Goal: Transaction & Acquisition: Subscribe to service/newsletter

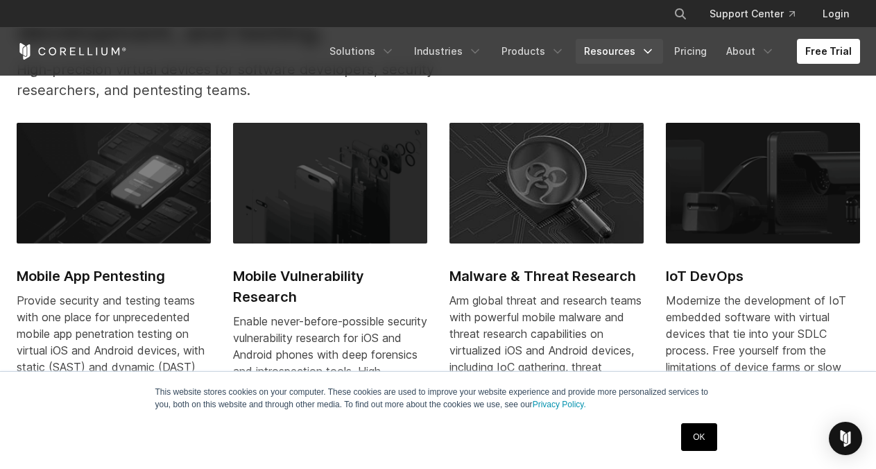
scroll to position [599, 0]
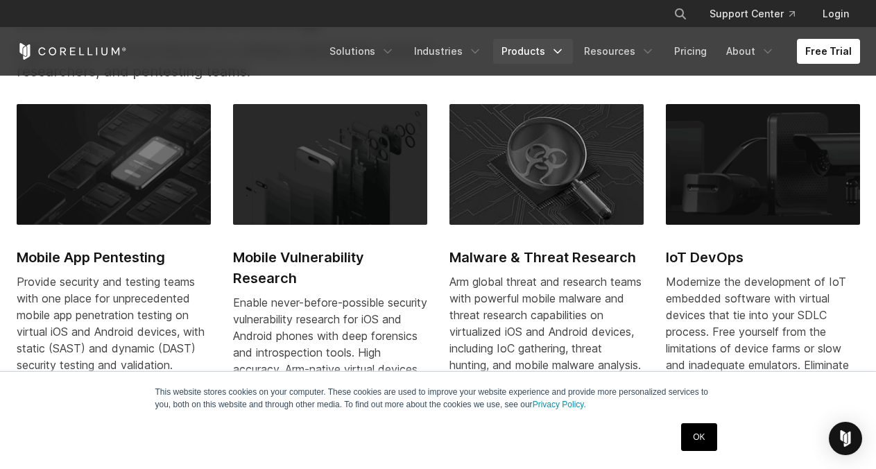
click at [564, 58] on icon "Navigation Menu" at bounding box center [557, 51] width 14 height 14
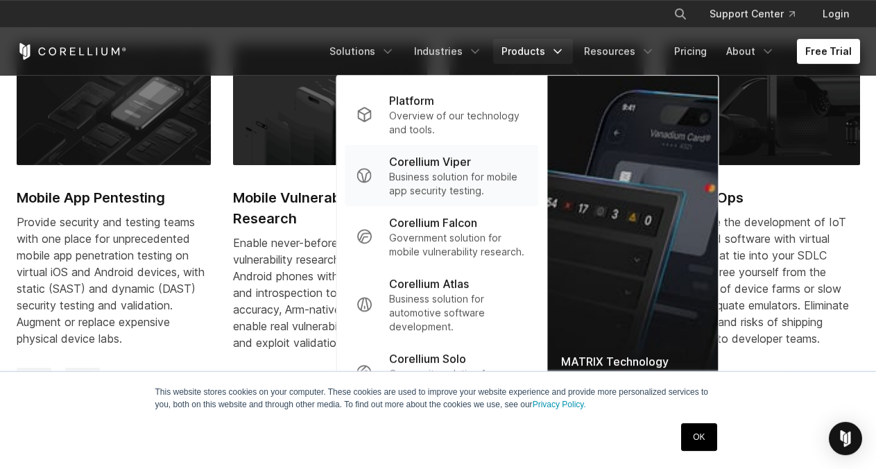
scroll to position [674, 0]
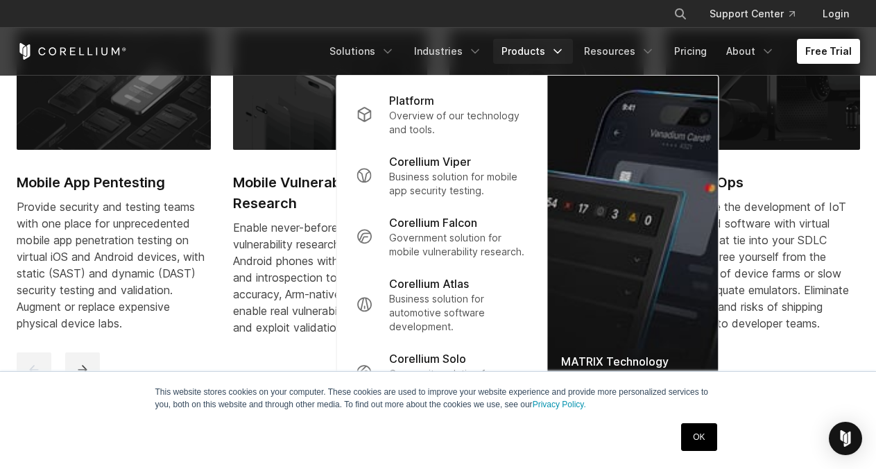
click at [204, 319] on div "Provide security and testing teams with one place for unprecedented mobile app …" at bounding box center [114, 264] width 194 height 133
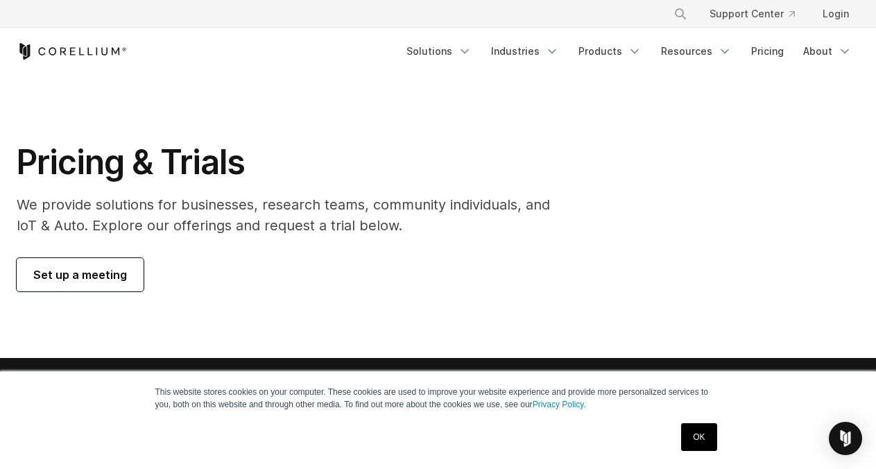
scroll to position [150, 0]
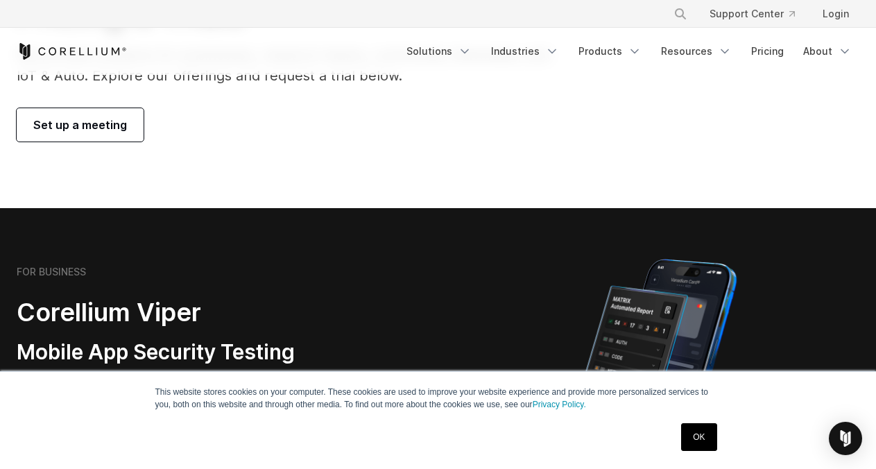
click at [693, 431] on link "OK" at bounding box center [698, 437] width 35 height 28
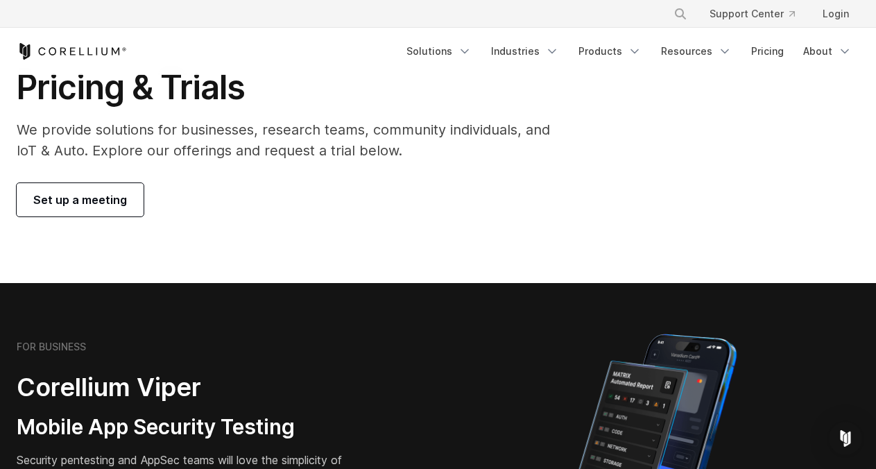
scroll to position [299, 0]
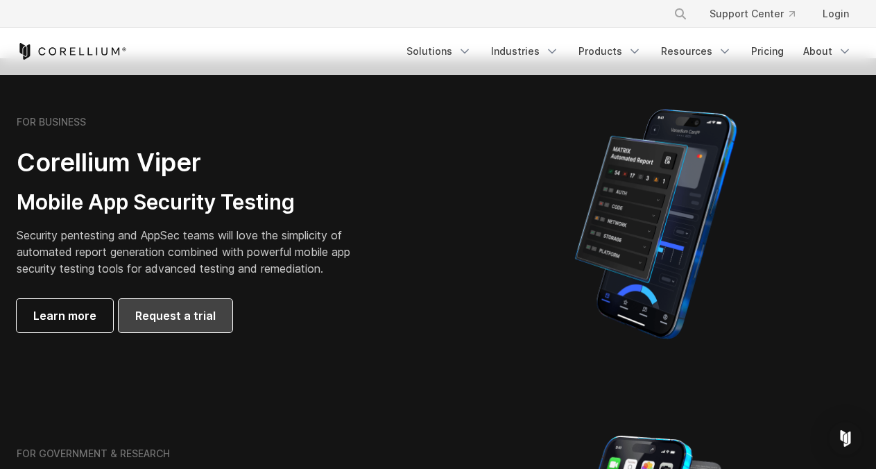
click at [183, 314] on span "Request a trial" at bounding box center [175, 315] width 80 height 17
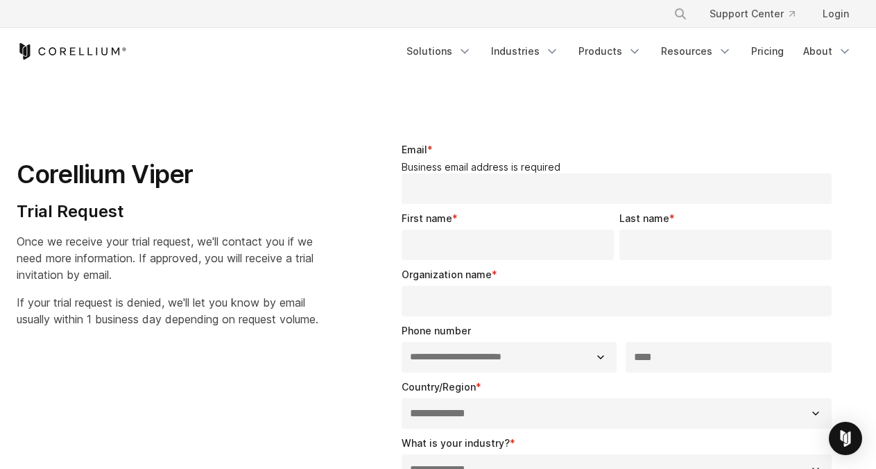
select select "**"
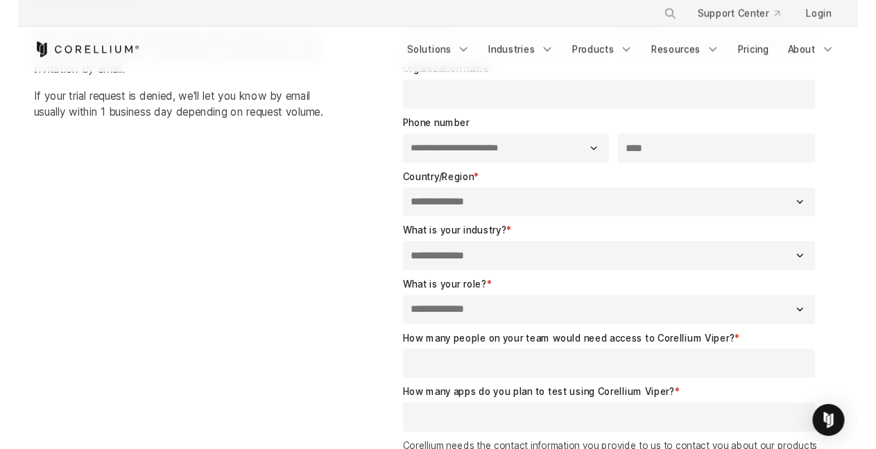
scroll to position [225, 0]
